Goal: Task Accomplishment & Management: Complete application form

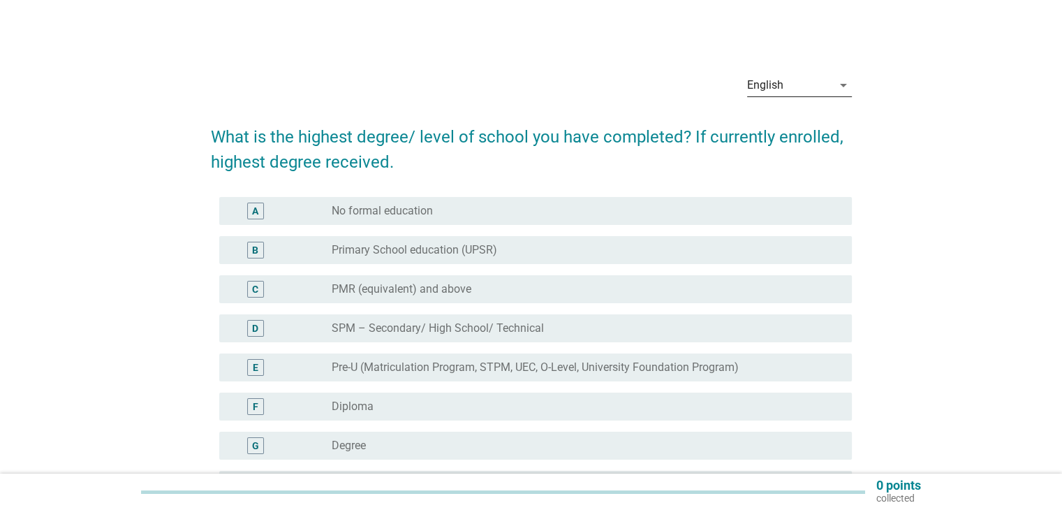
click at [824, 77] on div "English" at bounding box center [789, 85] width 85 height 22
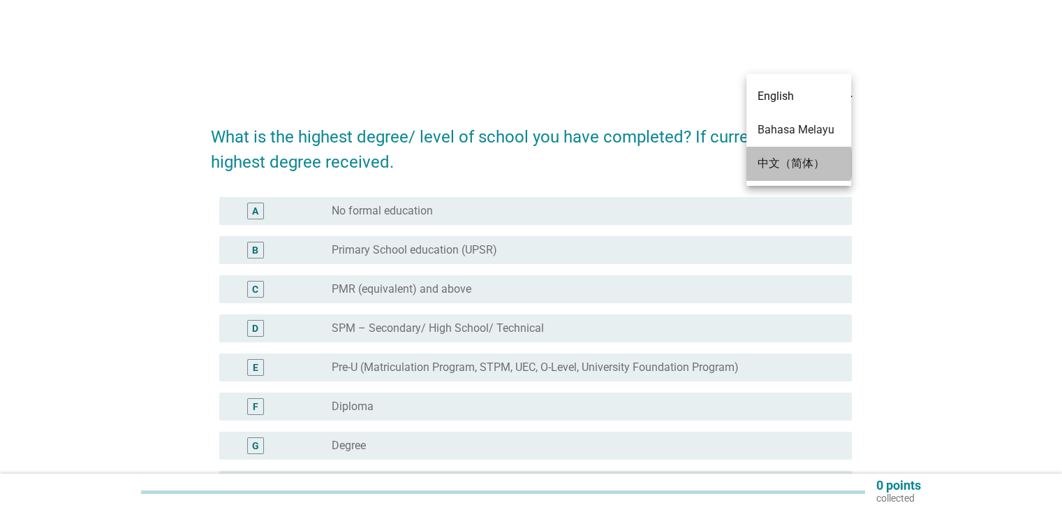
click at [812, 167] on div "中文（简体）" at bounding box center [798, 163] width 82 height 17
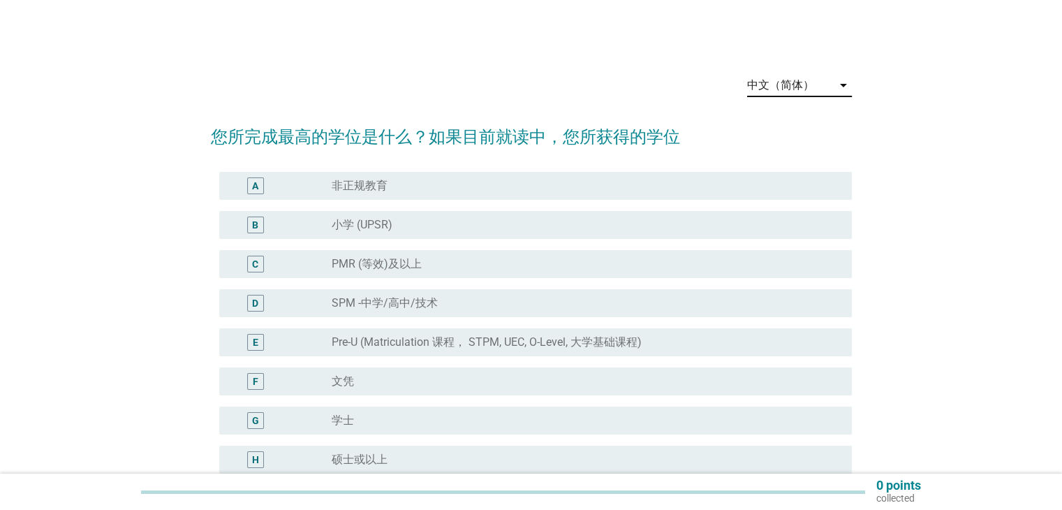
click at [801, 84] on div "中文（简体）" at bounding box center [780, 85] width 67 height 13
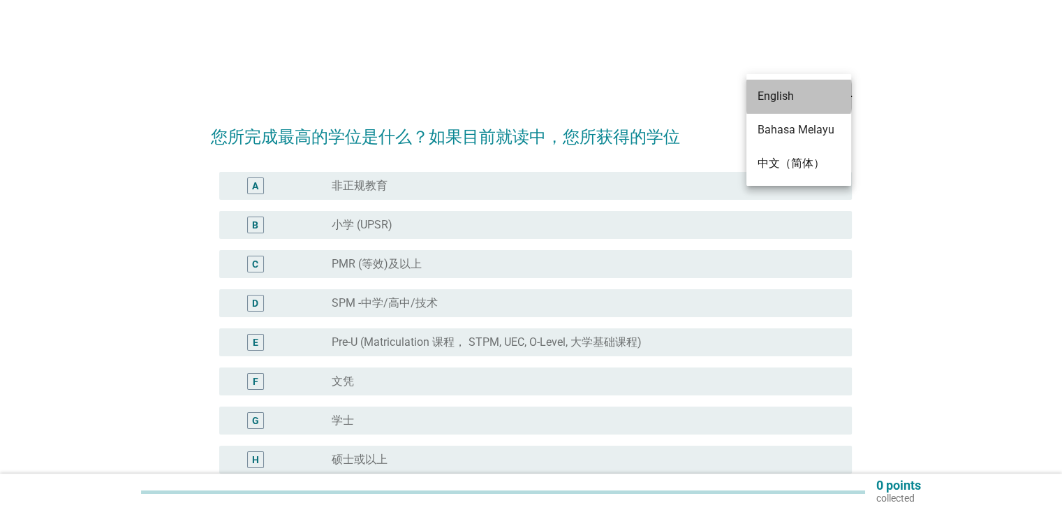
click at [803, 104] on div "English" at bounding box center [798, 96] width 82 height 17
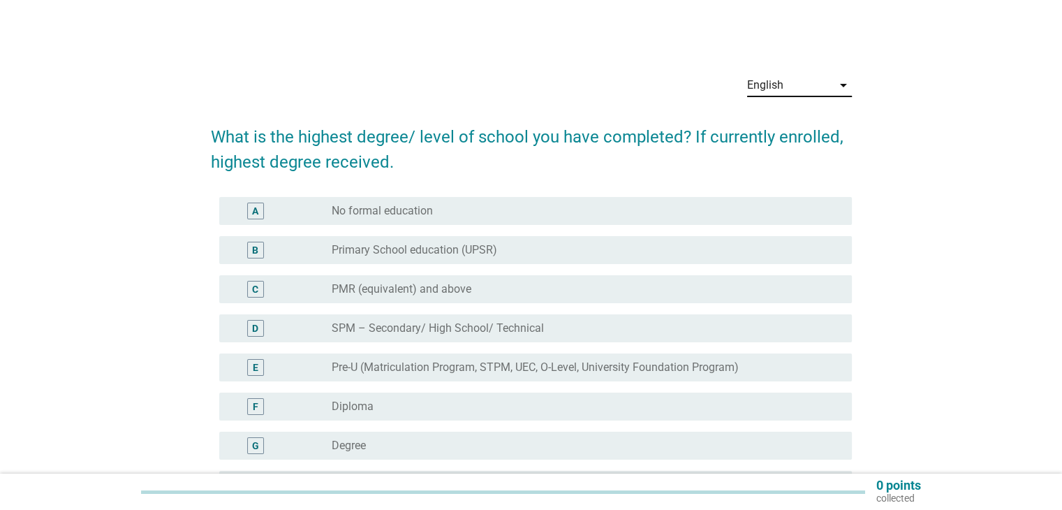
click at [808, 80] on div "English" at bounding box center [789, 85] width 85 height 22
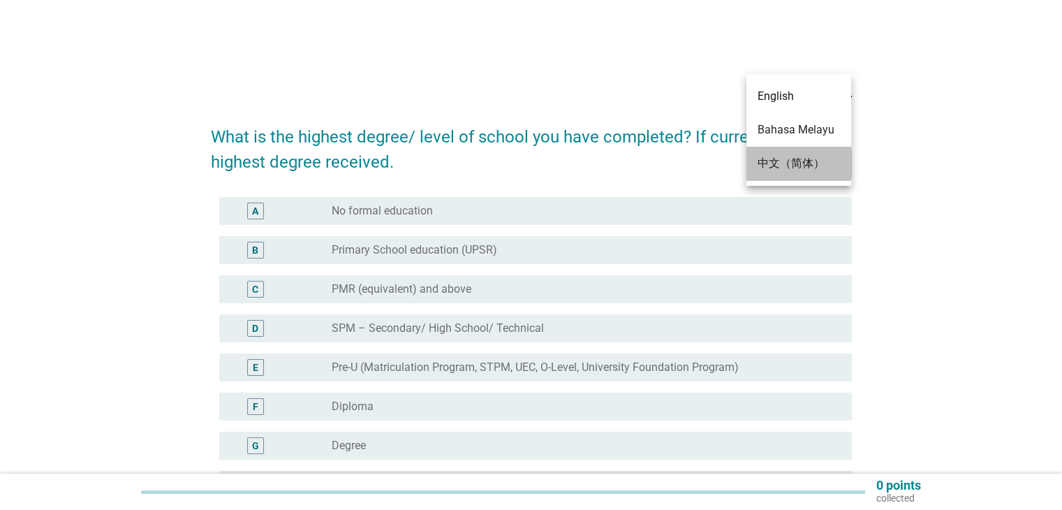
click at [804, 163] on div "中文（简体）" at bounding box center [798, 163] width 82 height 17
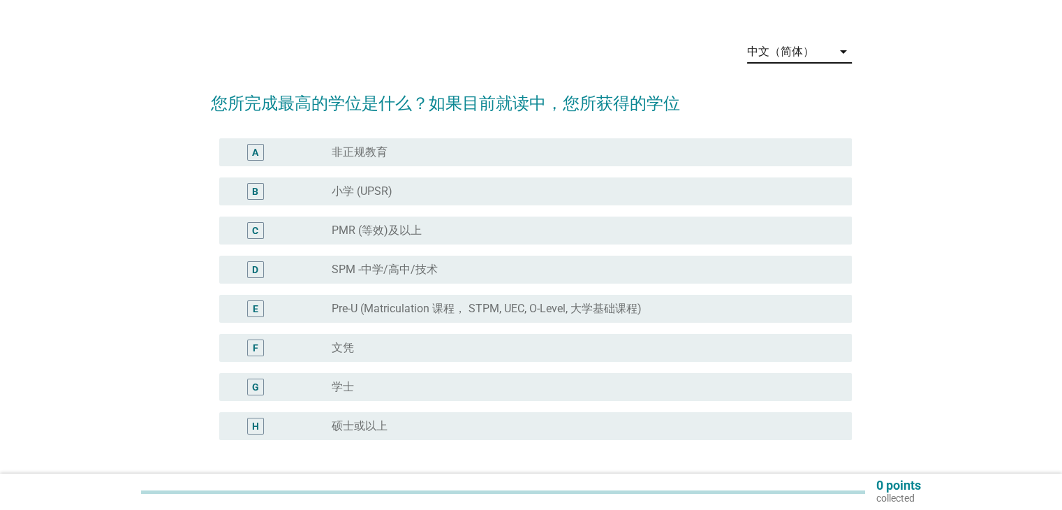
scroll to position [140, 0]
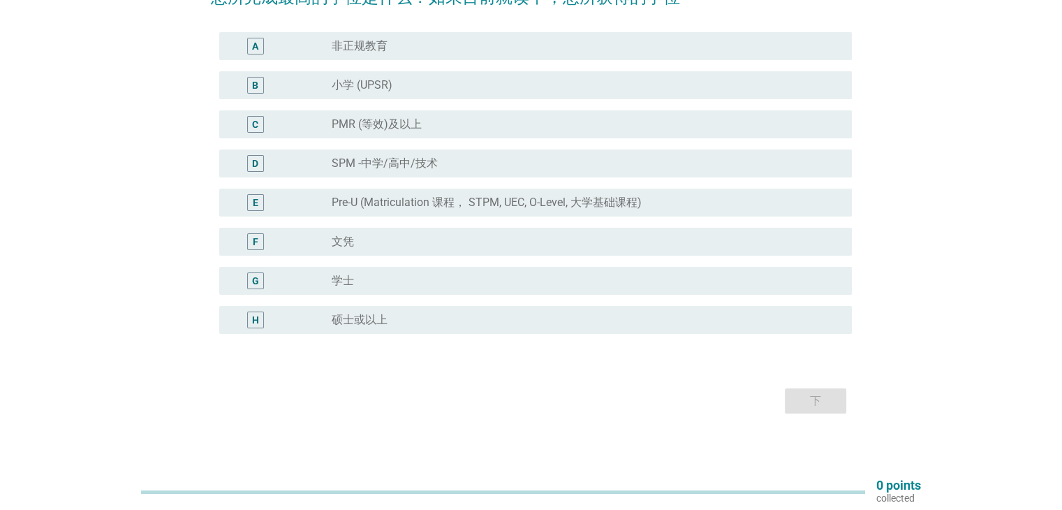
click at [441, 235] on div "radio_button_unchecked 文凭" at bounding box center [580, 242] width 497 height 14
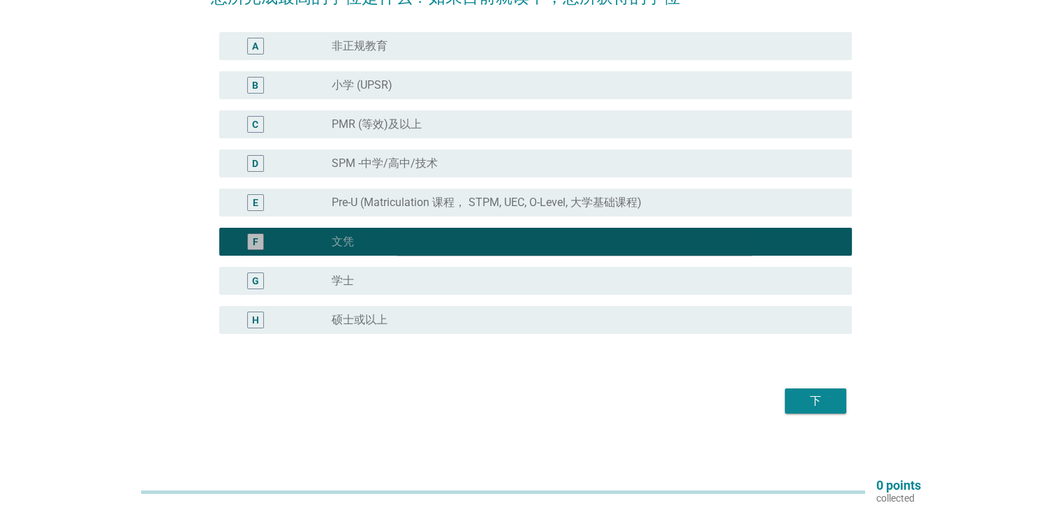
click at [441, 235] on div "radio_button_checked 文凭" at bounding box center [580, 242] width 497 height 14
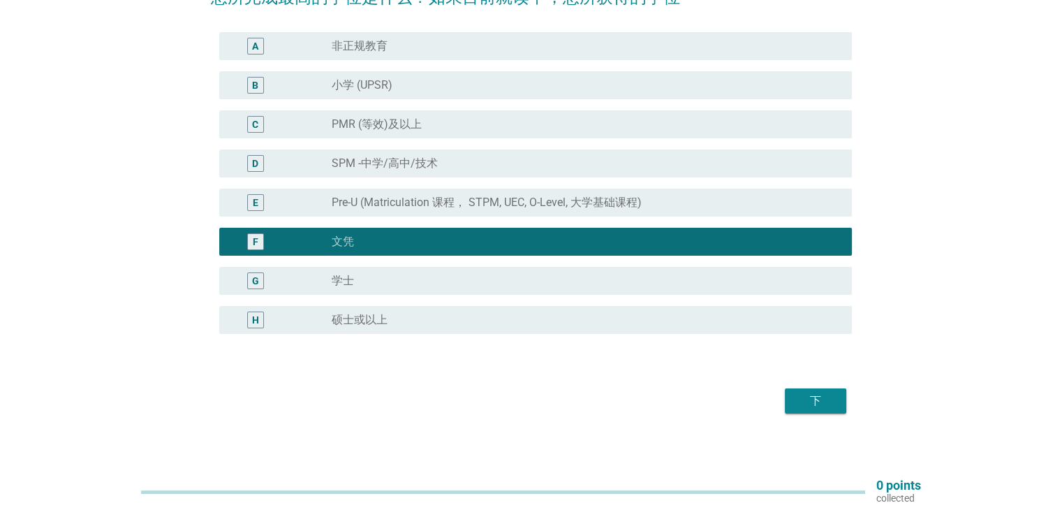
click at [444, 205] on label "Pre-U (Matriculation 课程， STPM, UEC, O-Level, 大学基础课程)" at bounding box center [487, 202] width 310 height 14
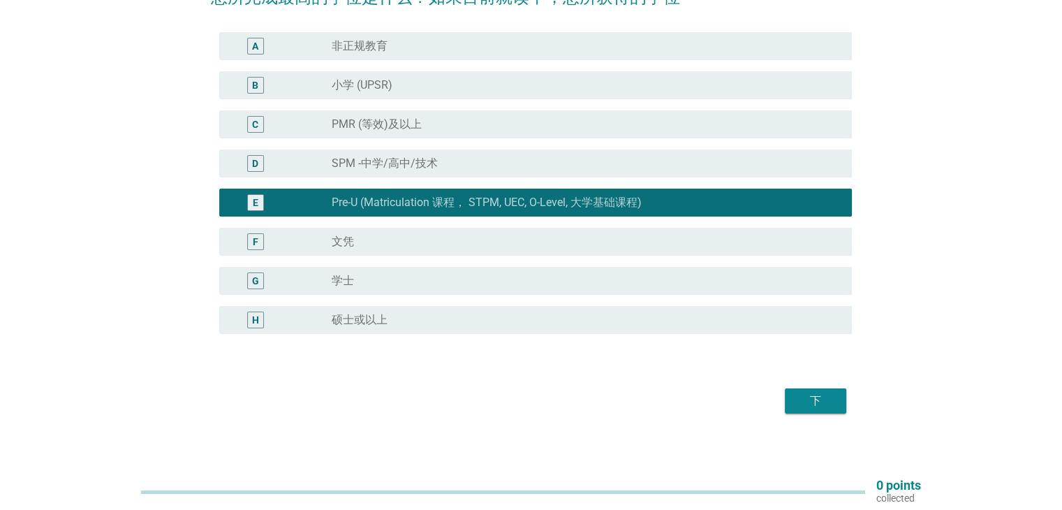
click at [807, 397] on div "下" at bounding box center [815, 400] width 39 height 17
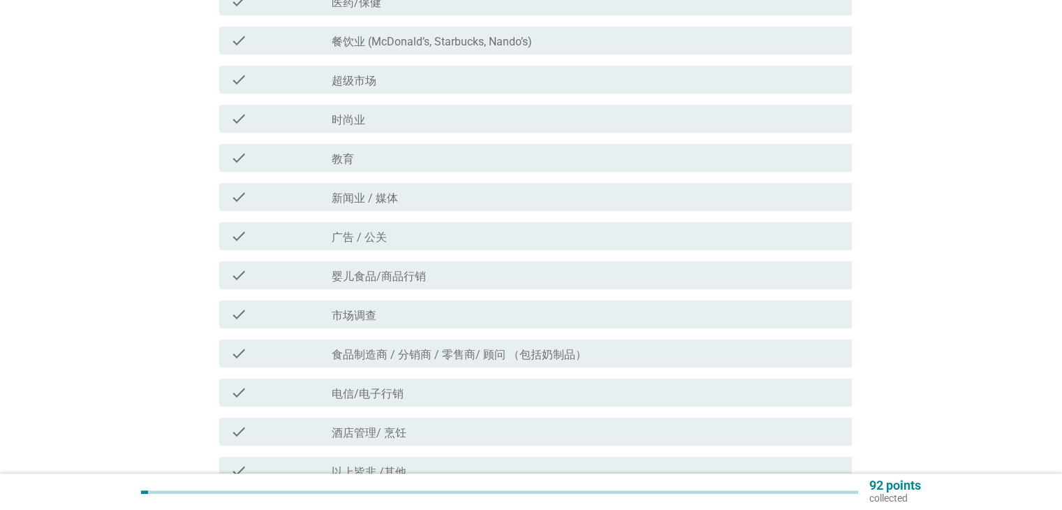
scroll to position [209, 0]
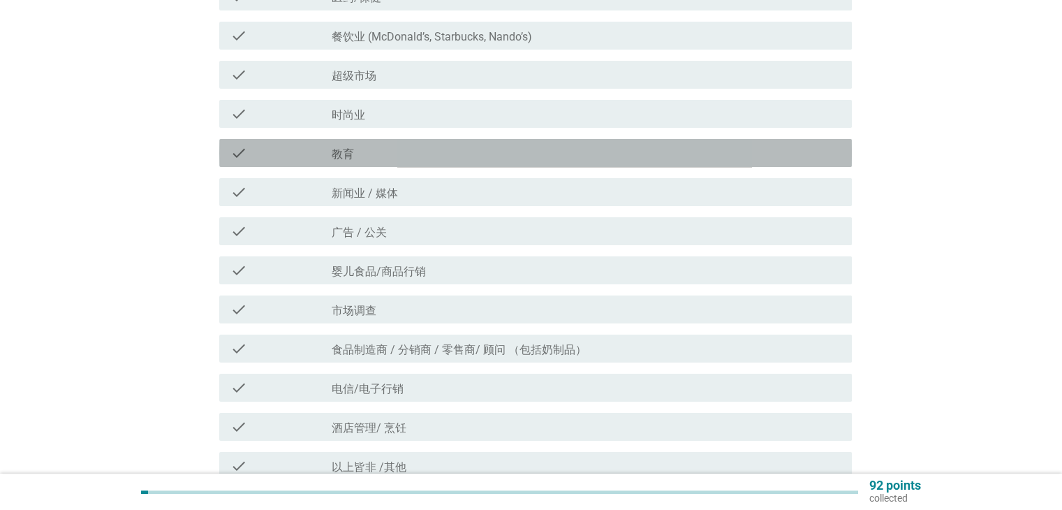
click at [497, 152] on div "check_box_outline_blank 教育" at bounding box center [586, 152] width 508 height 17
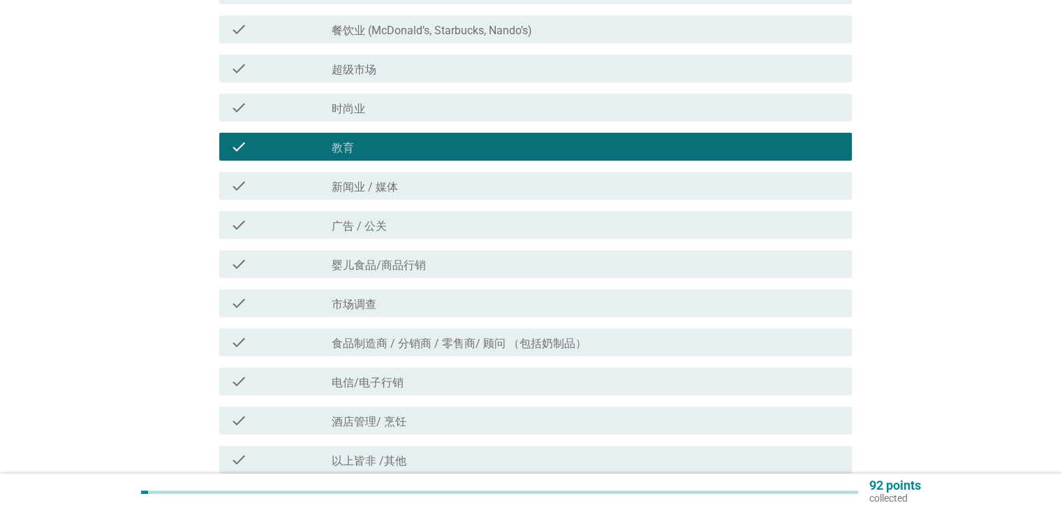
scroll to position [279, 0]
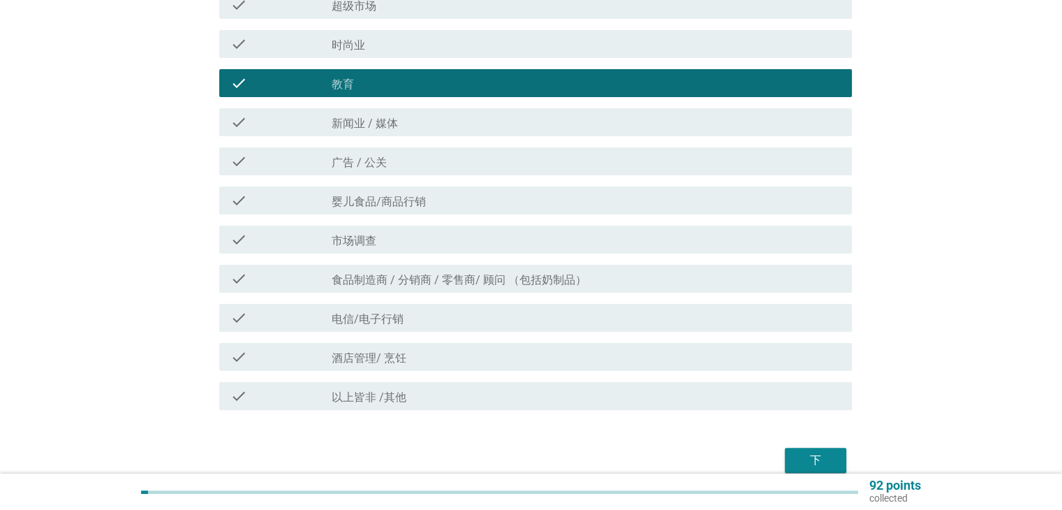
click at [724, 270] on div "check_box_outline_blank 食品制造商 / 分销商 / 零售商/ 顾问 （包括奶制品）" at bounding box center [586, 278] width 508 height 17
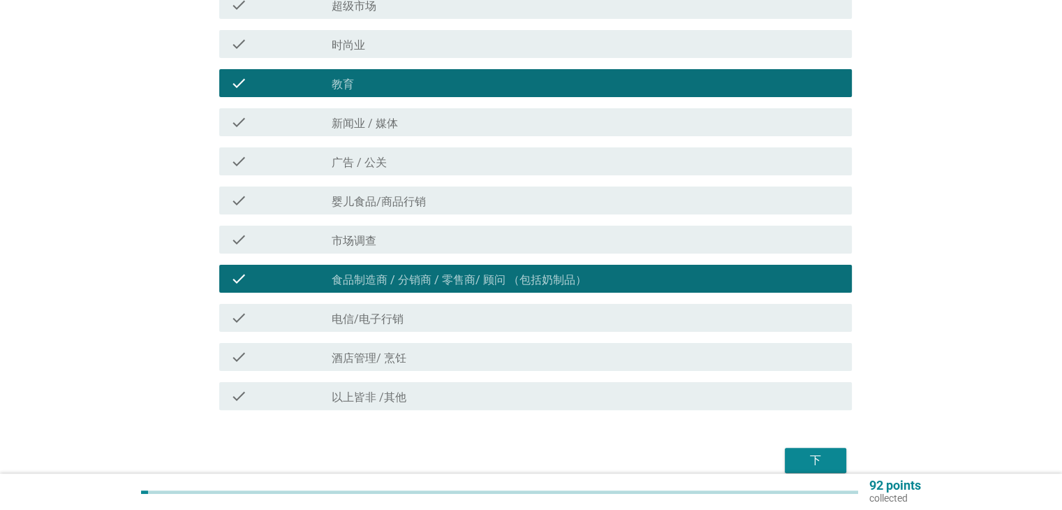
click at [818, 458] on div "下" at bounding box center [815, 460] width 39 height 17
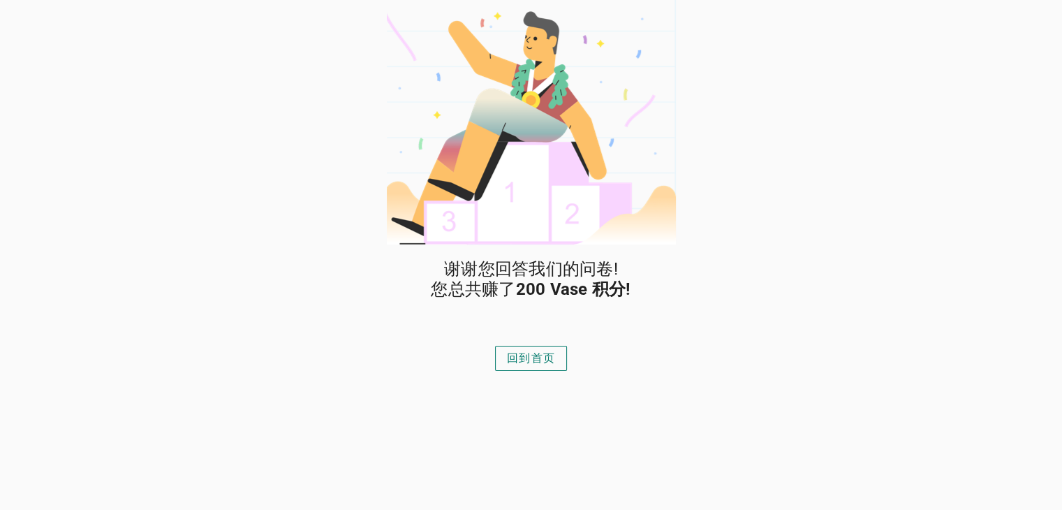
click at [544, 357] on div "回到首页" at bounding box center [531, 358] width 48 height 17
